Goal: Task Accomplishment & Management: Use online tool/utility

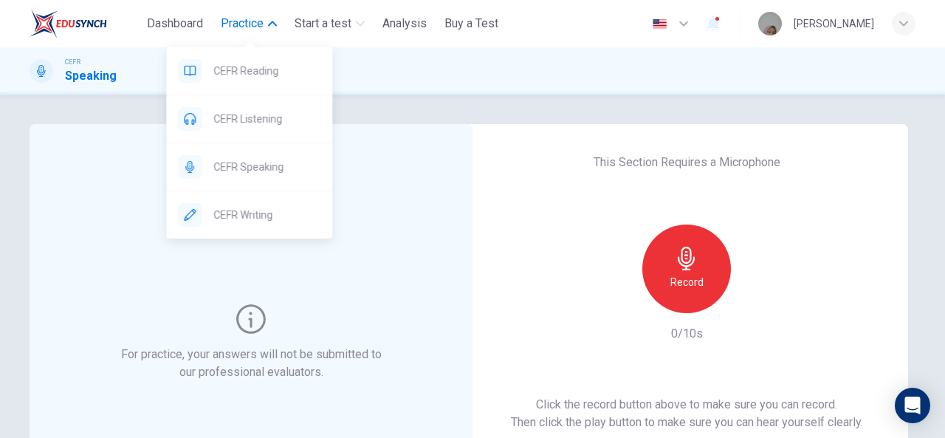
click at [249, 35] on button "Practice" at bounding box center [249, 23] width 68 height 27
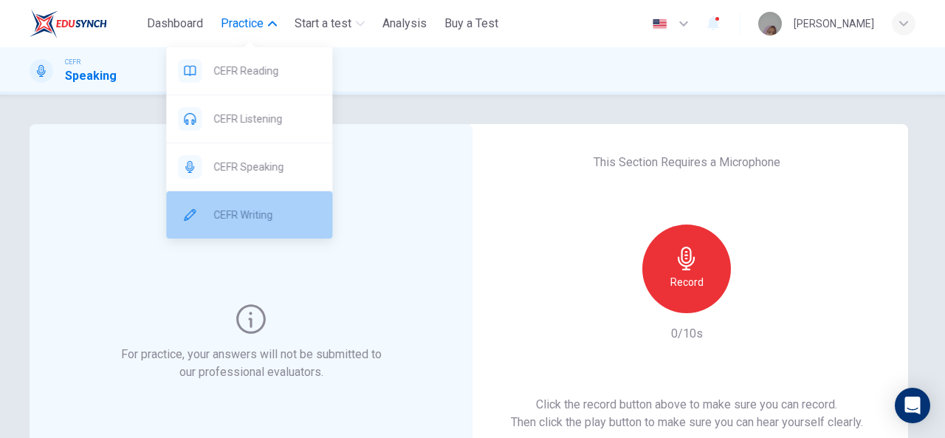
click at [276, 207] on span "CEFR Writing" at bounding box center [266, 215] width 107 height 18
click at [263, 221] on span "CEFR Writing" at bounding box center [266, 215] width 107 height 18
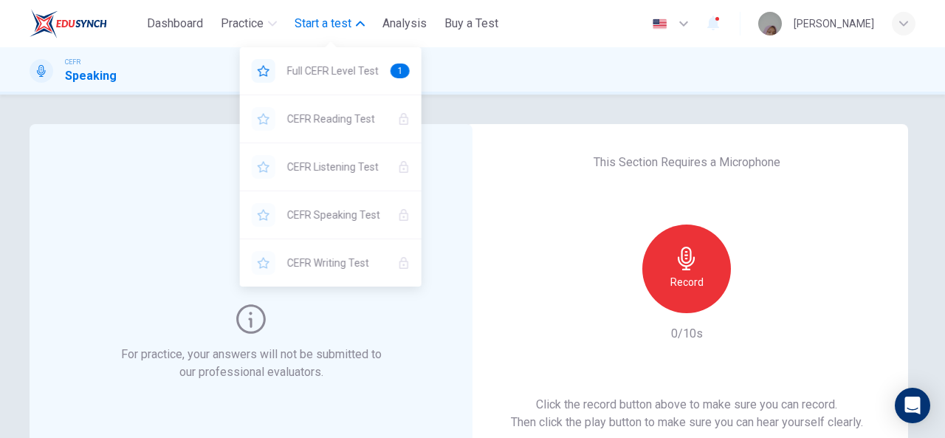
click at [313, 29] on span "Start a test" at bounding box center [323, 24] width 57 height 18
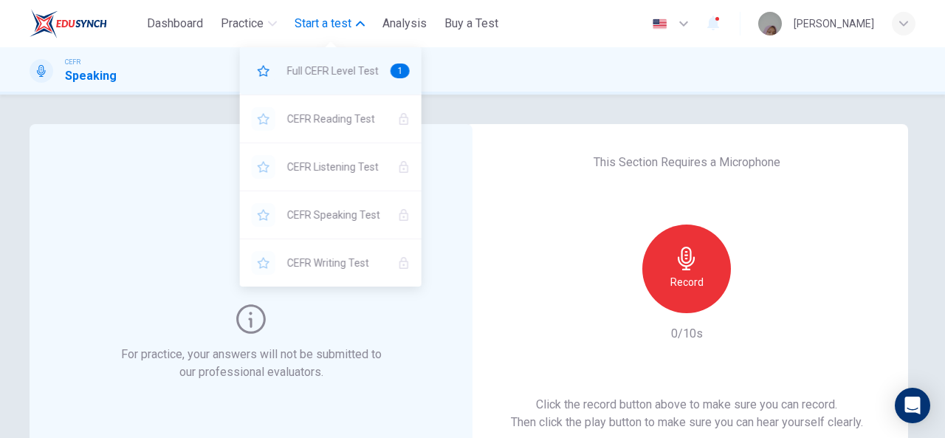
click at [331, 67] on span "Full CEFR Level Test" at bounding box center [333, 71] width 92 height 18
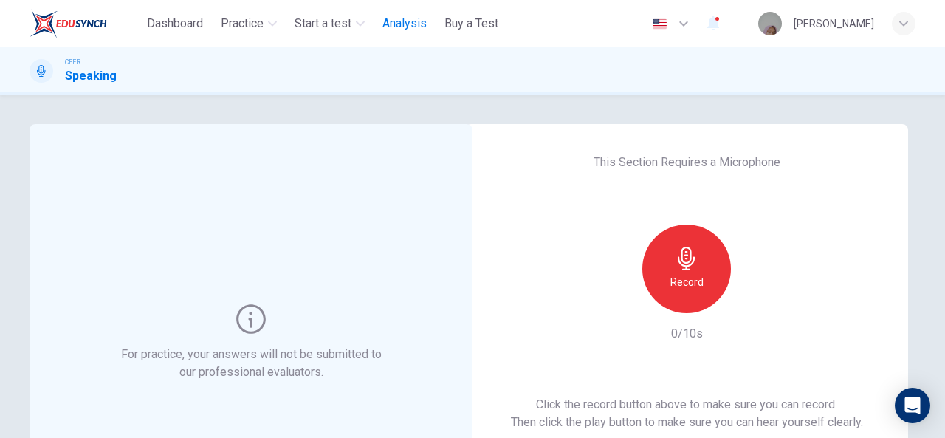
click at [397, 17] on span "Analysis" at bounding box center [404, 24] width 44 height 18
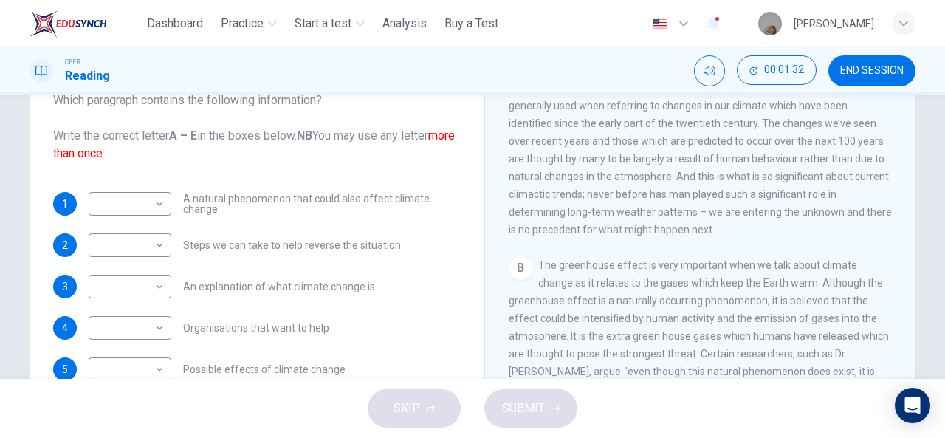
scroll to position [152, 0]
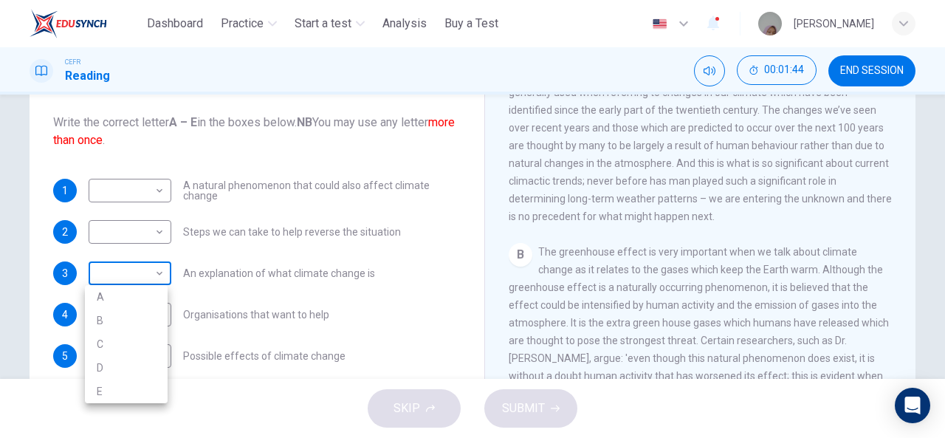
click at [111, 266] on body "This site uses cookies, as explained in our Privacy Policy . If you agree to th…" at bounding box center [472, 219] width 945 height 438
click at [115, 296] on li "A" at bounding box center [126, 297] width 83 height 24
type input "*"
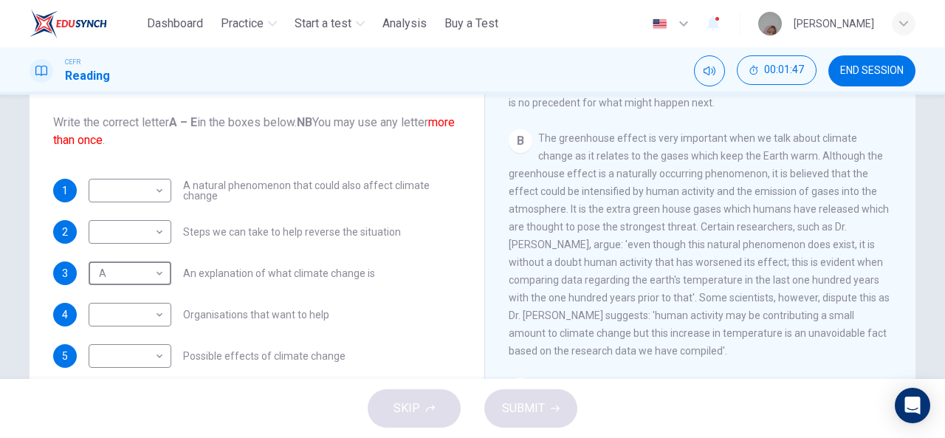
scroll to position [421, 0]
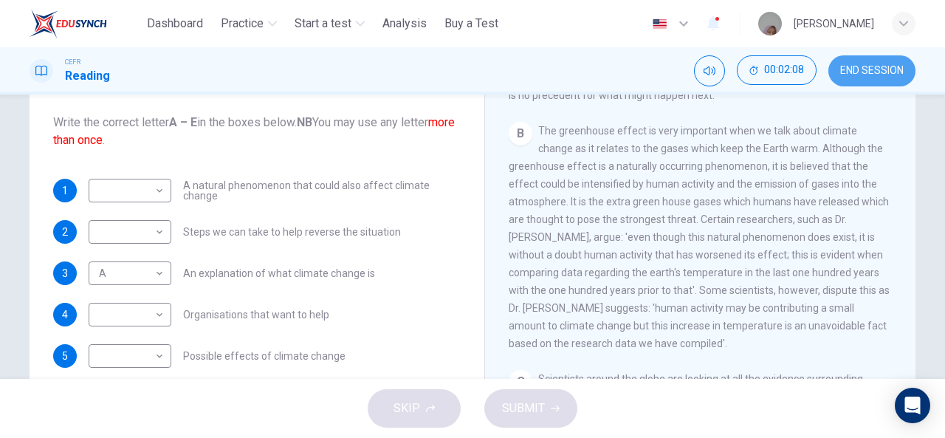
click at [856, 75] on span "END SESSION" at bounding box center [871, 71] width 63 height 12
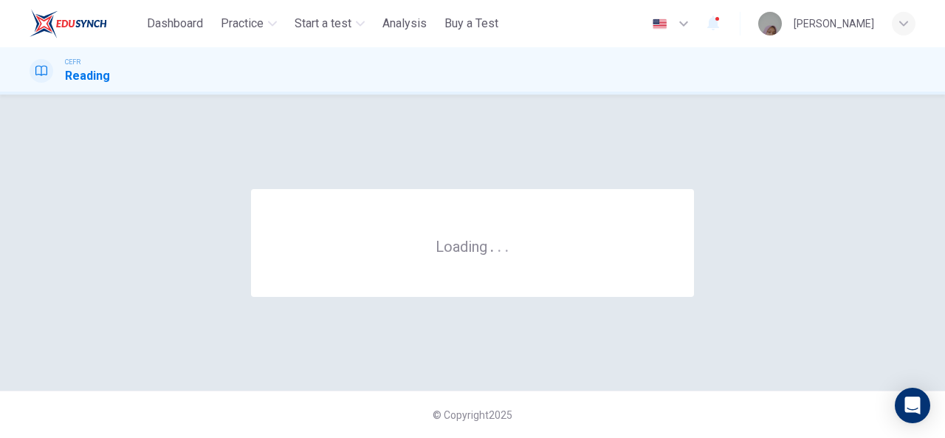
scroll to position [0, 0]
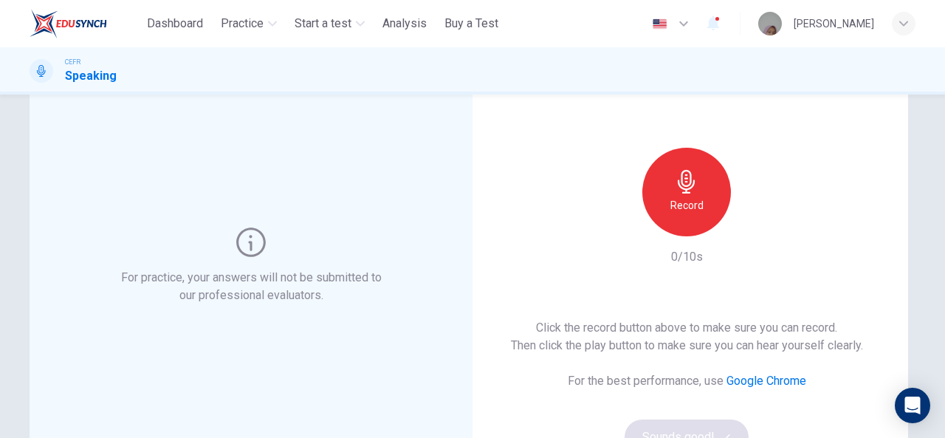
scroll to position [80, 0]
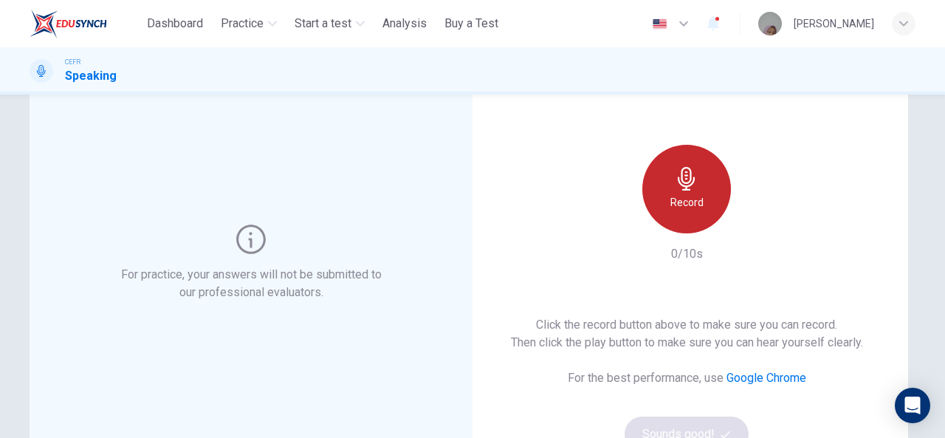
click at [666, 190] on div "Record" at bounding box center [686, 189] width 89 height 89
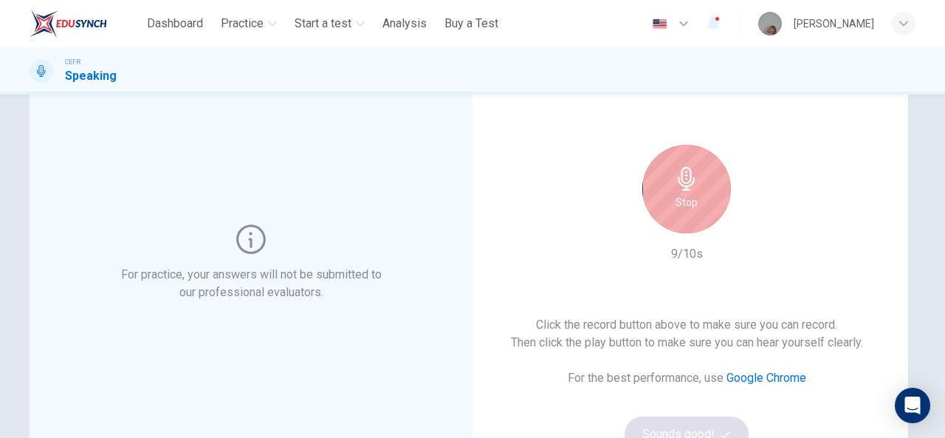
click at [681, 197] on h6 "Stop" at bounding box center [686, 202] width 22 height 18
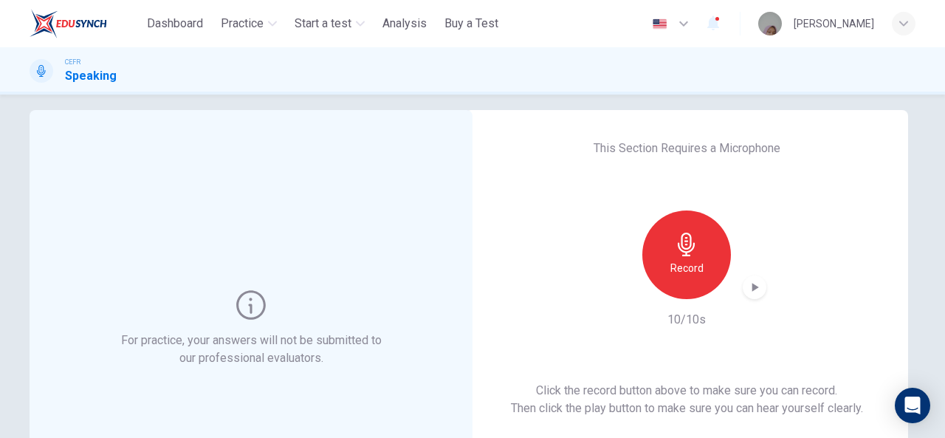
scroll to position [15, 0]
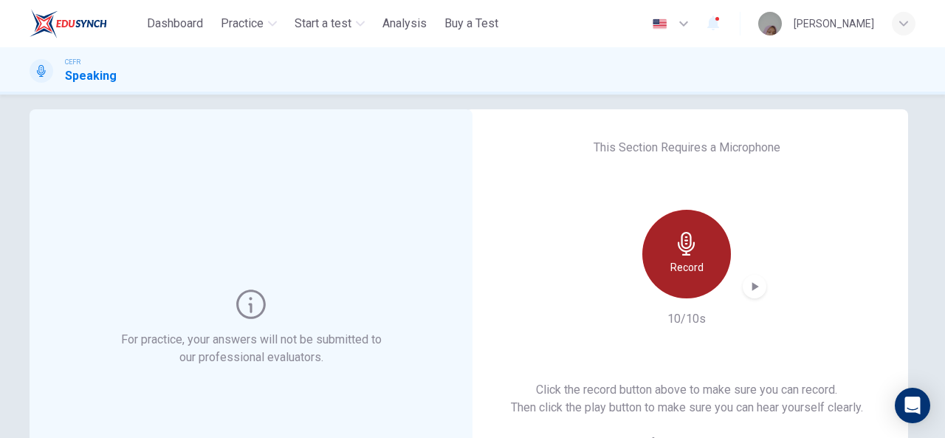
click at [690, 250] on icon "button" at bounding box center [687, 244] width 24 height 24
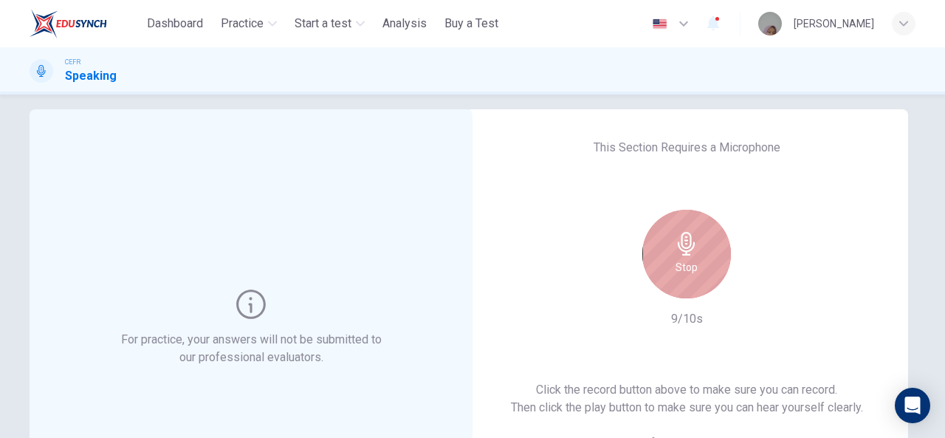
click at [690, 250] on icon "button" at bounding box center [687, 244] width 24 height 24
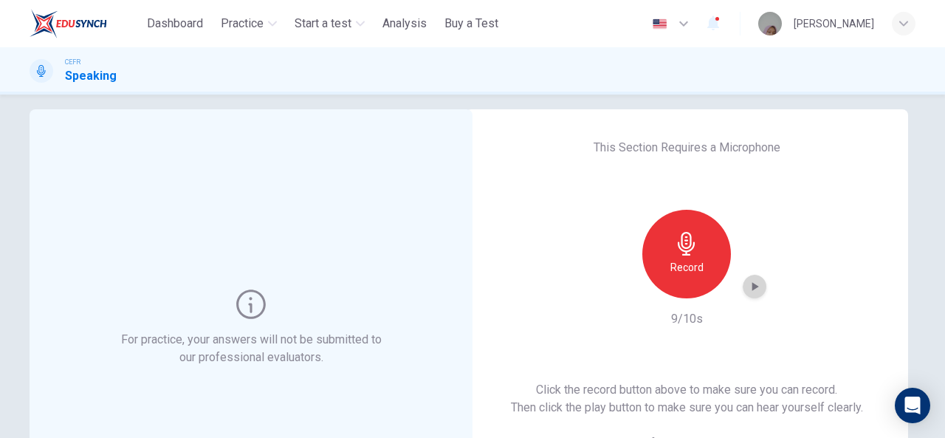
click at [750, 293] on icon "button" at bounding box center [754, 286] width 15 height 15
click at [740, 275] on div "Record" at bounding box center [686, 254] width 159 height 89
click at [748, 283] on icon "button" at bounding box center [754, 286] width 15 height 15
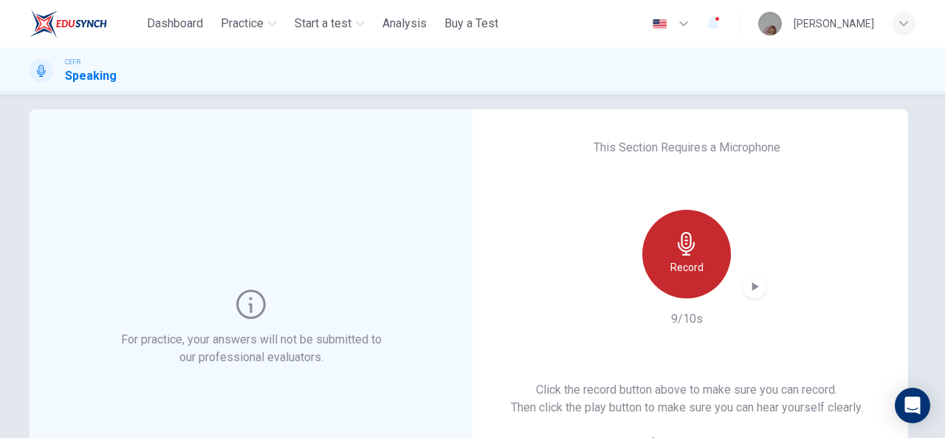
click at [689, 269] on h6 "Record" at bounding box center [686, 267] width 33 height 18
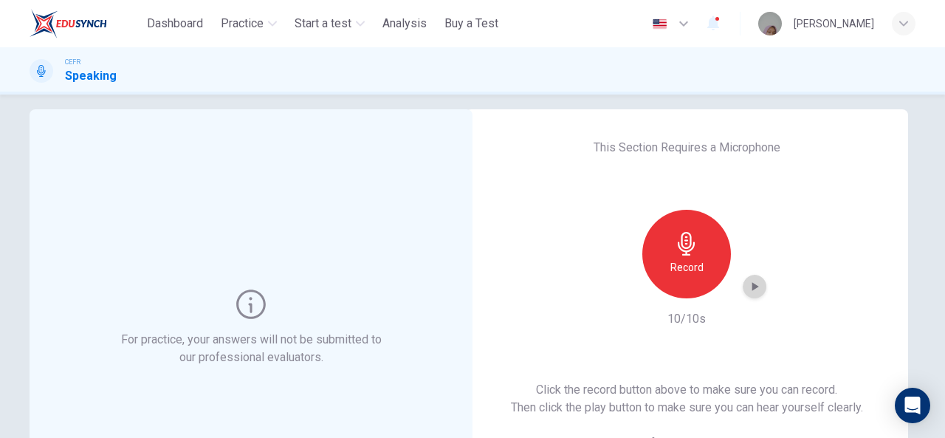
click at [754, 290] on icon "button" at bounding box center [754, 286] width 15 height 15
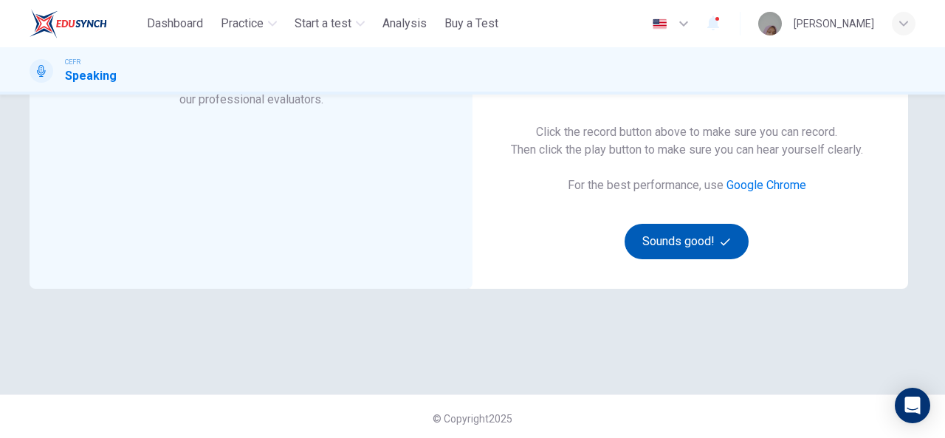
scroll to position [275, 0]
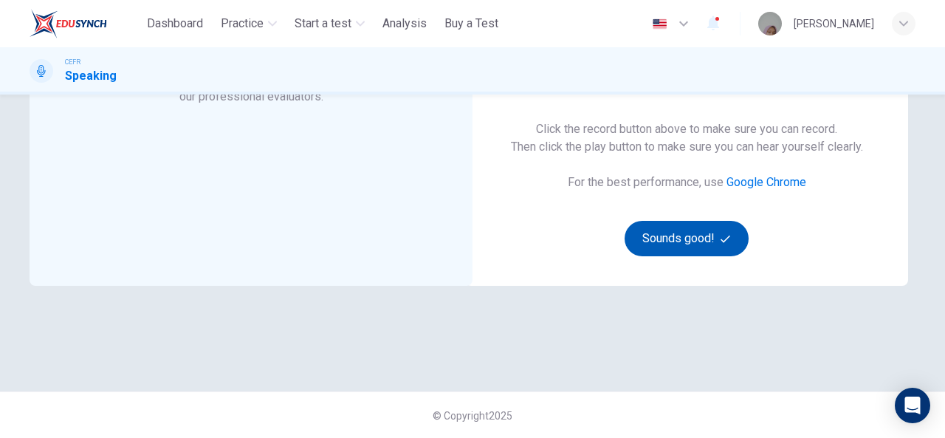
click at [689, 237] on button "Sounds good!" at bounding box center [687, 238] width 124 height 35
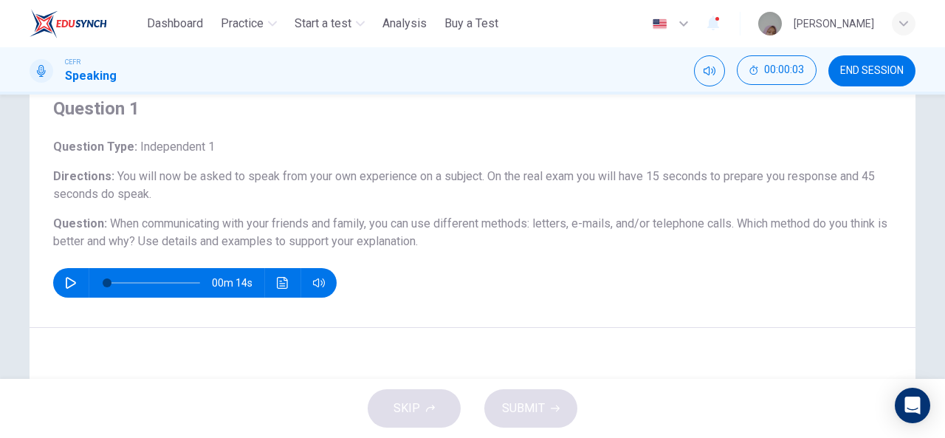
scroll to position [32, 0]
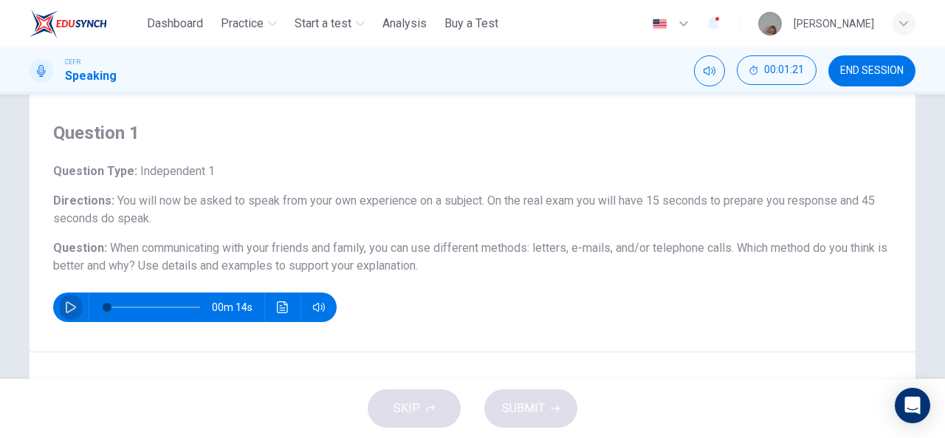
click at [65, 308] on icon "button" at bounding box center [71, 307] width 12 height 12
type input "**"
type input "*"
click at [711, 345] on div "Question 1 Question Type : Independent 1 Directions : You will now be asked to …" at bounding box center [473, 222] width 886 height 261
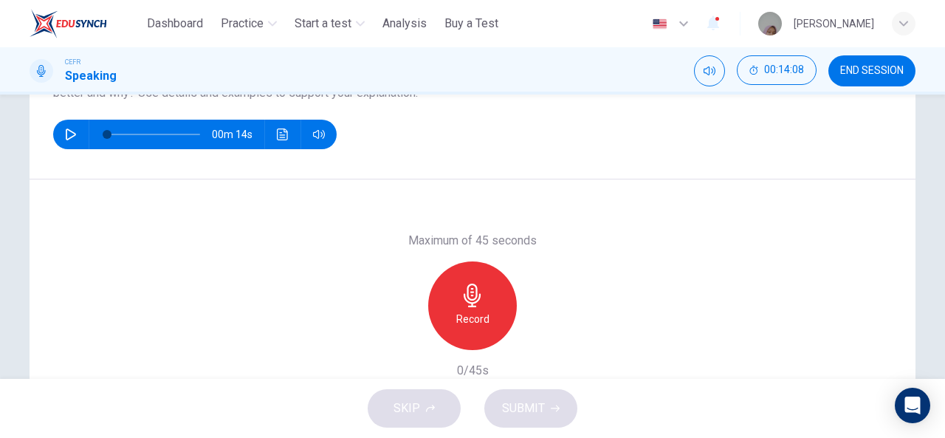
scroll to position [210, 0]
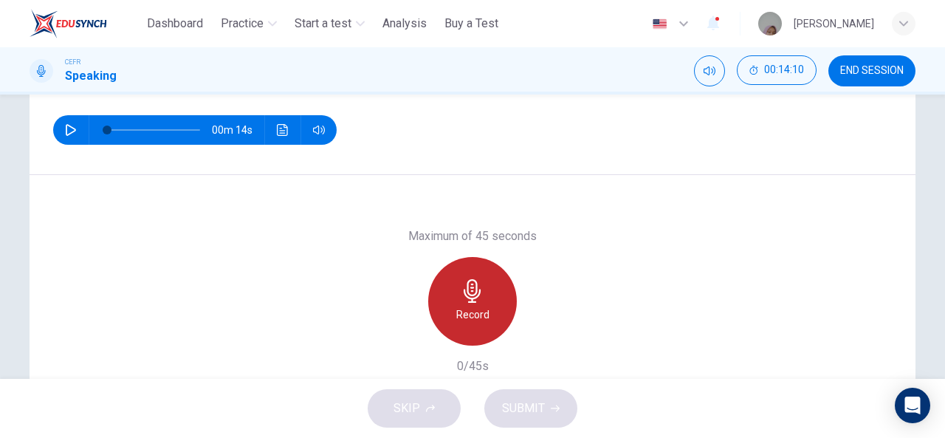
click at [492, 303] on div "Record" at bounding box center [472, 301] width 89 height 89
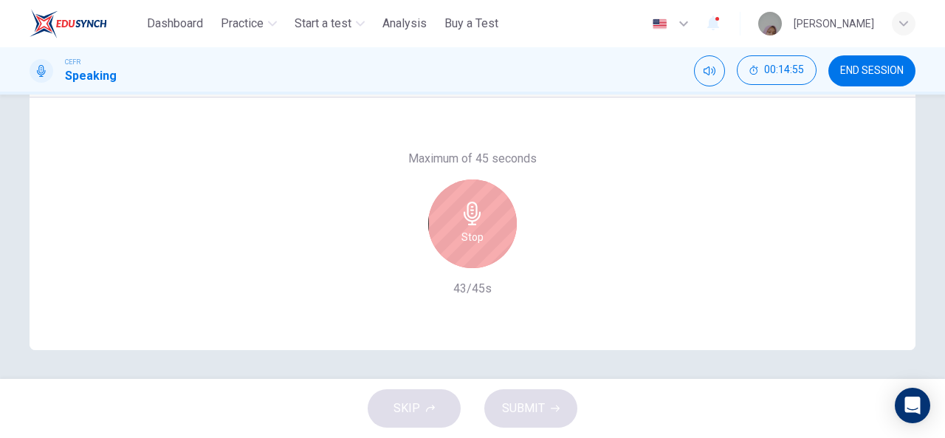
scroll to position [286, 0]
click at [475, 213] on icon "button" at bounding box center [473, 214] width 24 height 24
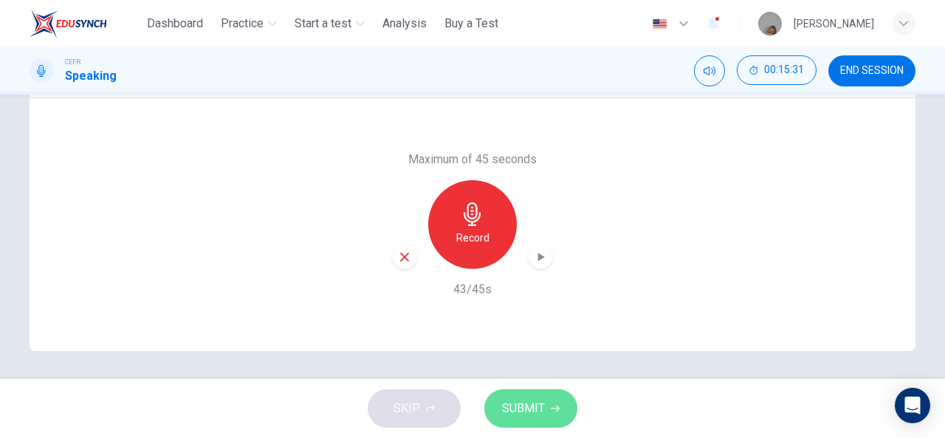
click at [520, 401] on span "SUBMIT" at bounding box center [523, 408] width 43 height 21
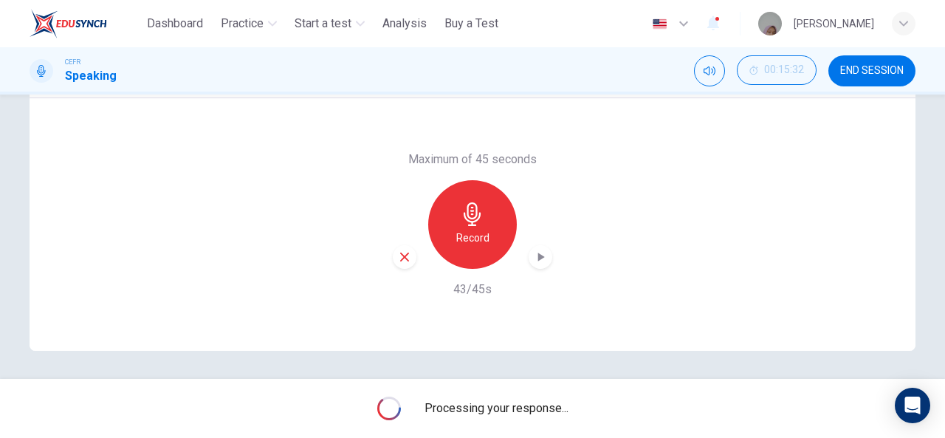
scroll to position [288, 0]
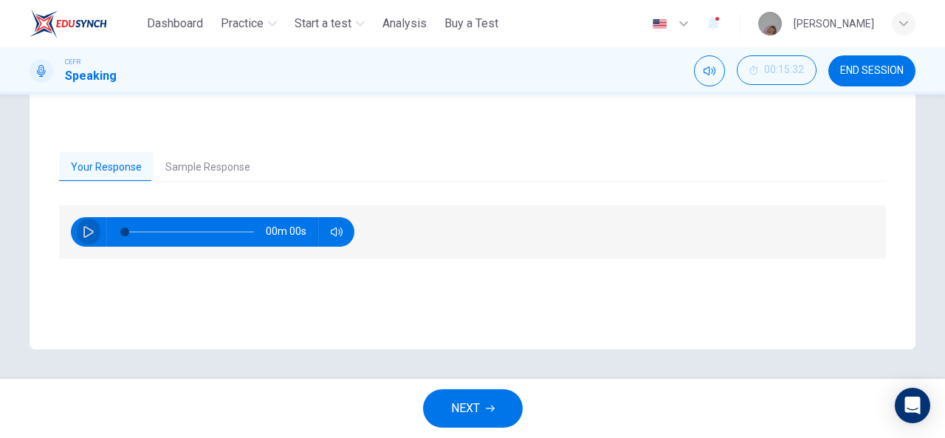
click at [86, 230] on icon "button" at bounding box center [89, 232] width 12 height 12
type input "*"
click at [88, 227] on icon "button" at bounding box center [88, 231] width 8 height 9
type input "**"
click at [216, 165] on button "Sample Response" at bounding box center [208, 167] width 109 height 31
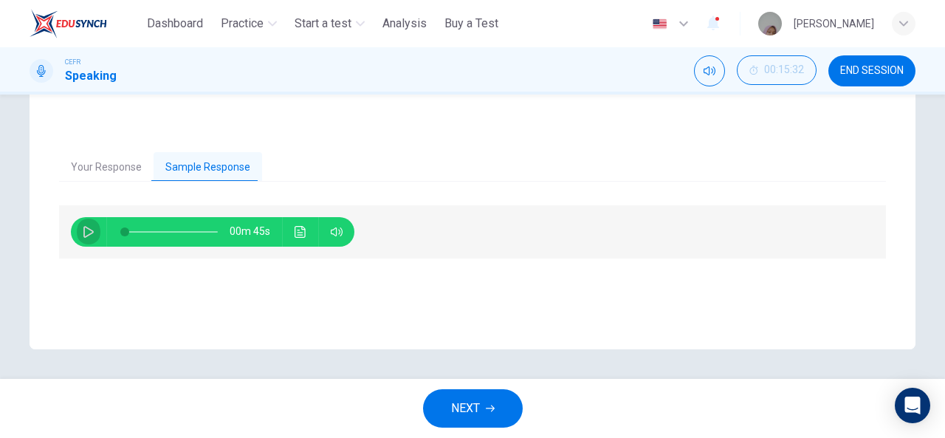
click at [86, 239] on button "button" at bounding box center [89, 232] width 24 height 30
click at [306, 238] on button "Click to see the audio transcription" at bounding box center [301, 232] width 24 height 30
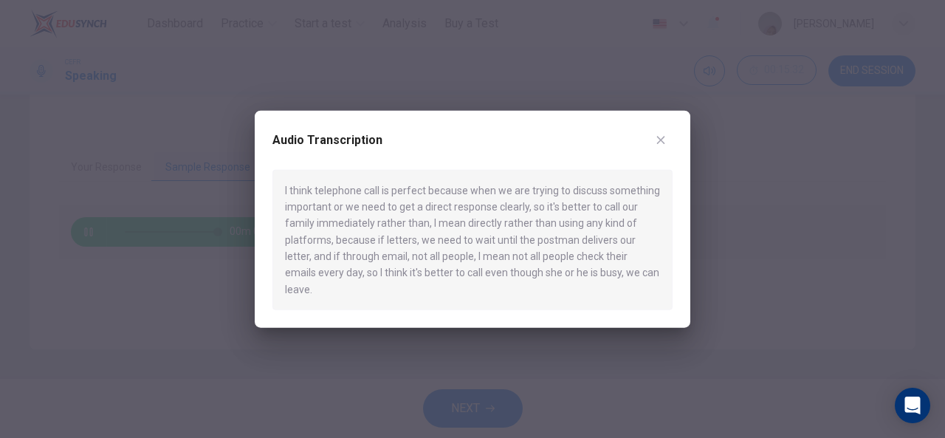
type input "*"
click at [666, 151] on button "button" at bounding box center [661, 140] width 24 height 24
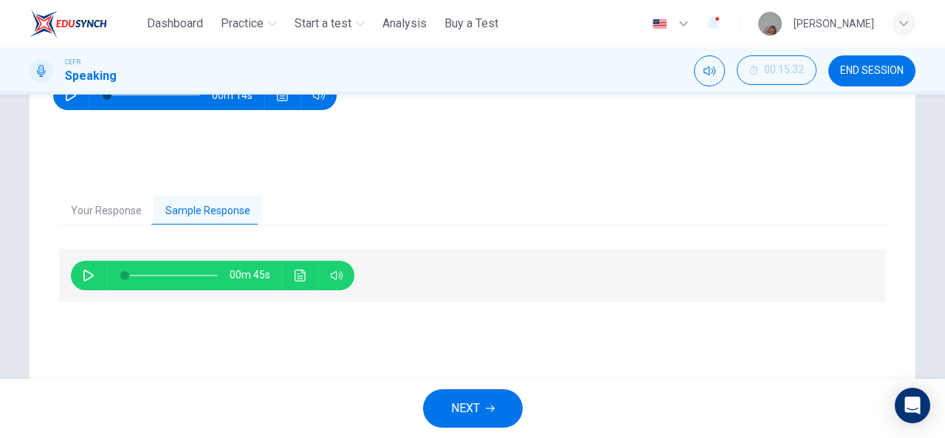
scroll to position [255, 0]
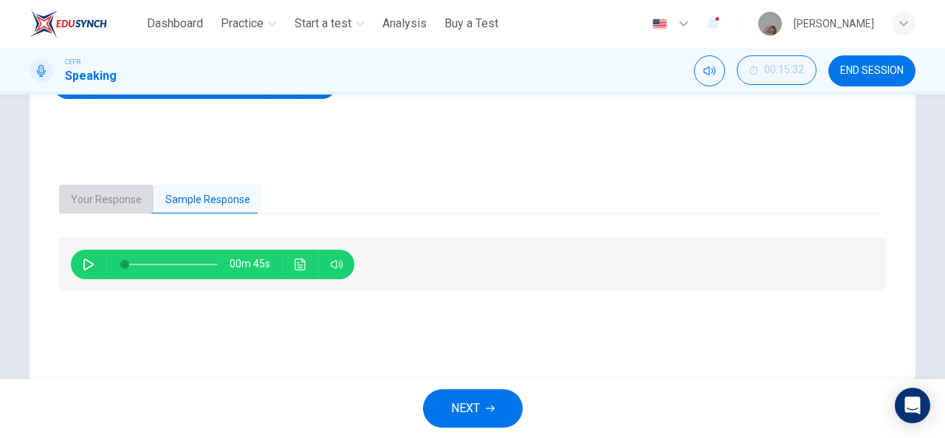
click at [119, 202] on button "Your Response" at bounding box center [106, 200] width 94 height 31
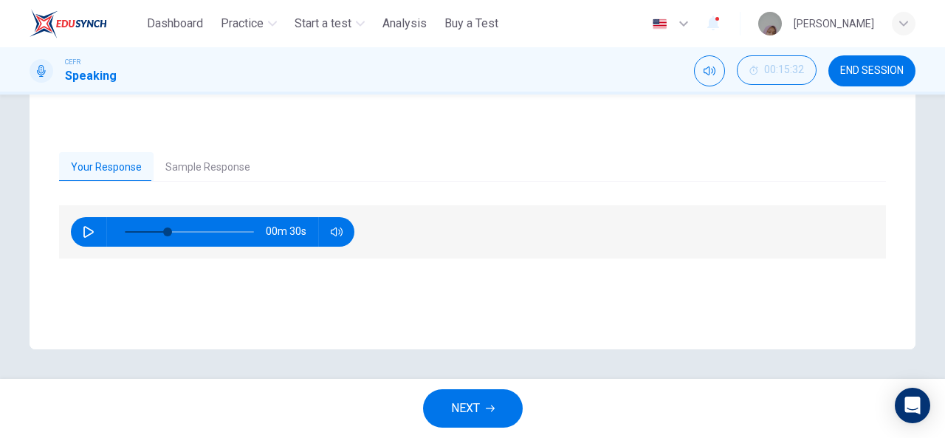
scroll to position [287, 0]
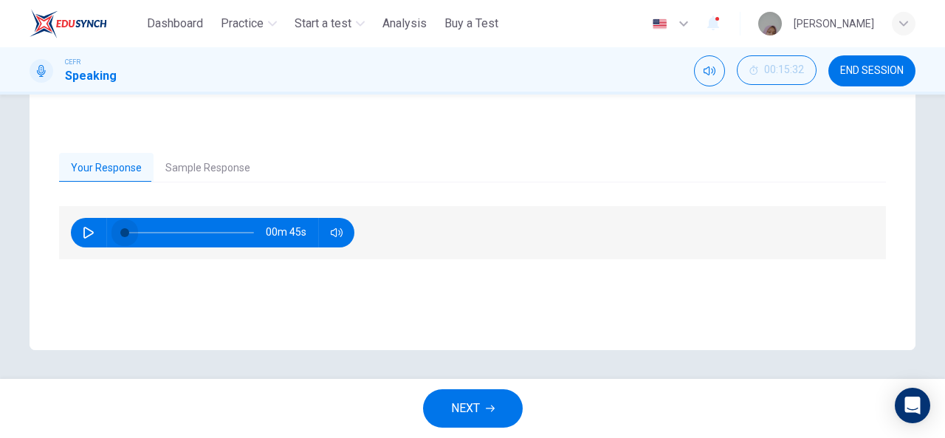
type input "*"
drag, startPoint x: 158, startPoint y: 234, endPoint x: 100, endPoint y: 238, distance: 57.7
click at [100, 238] on div "00m 45s" at bounding box center [212, 233] width 283 height 30
click at [873, 78] on button "END SESSION" at bounding box center [871, 70] width 87 height 31
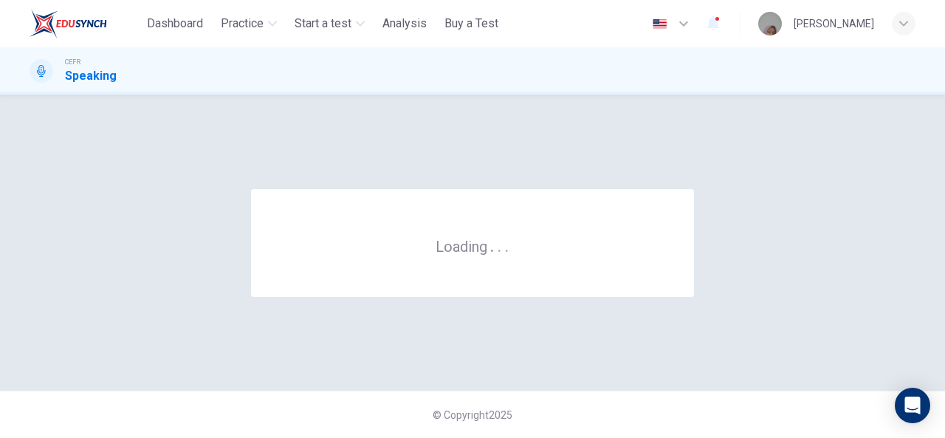
scroll to position [0, 0]
